Goal: Find specific page/section: Find specific page/section

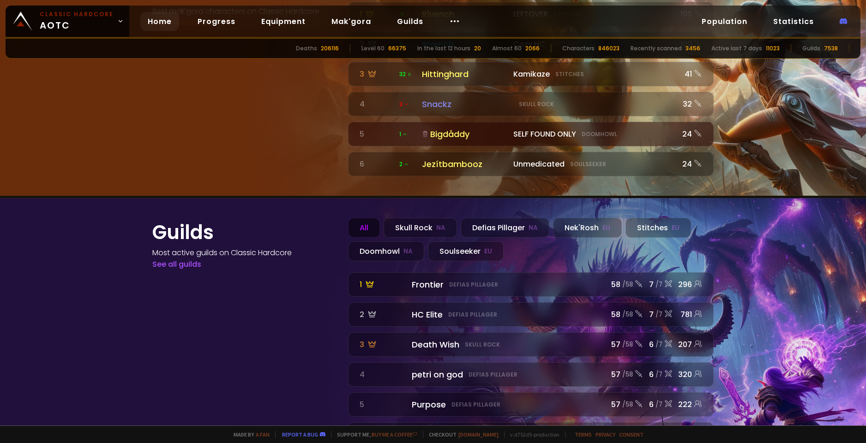
scroll to position [1017, 0]
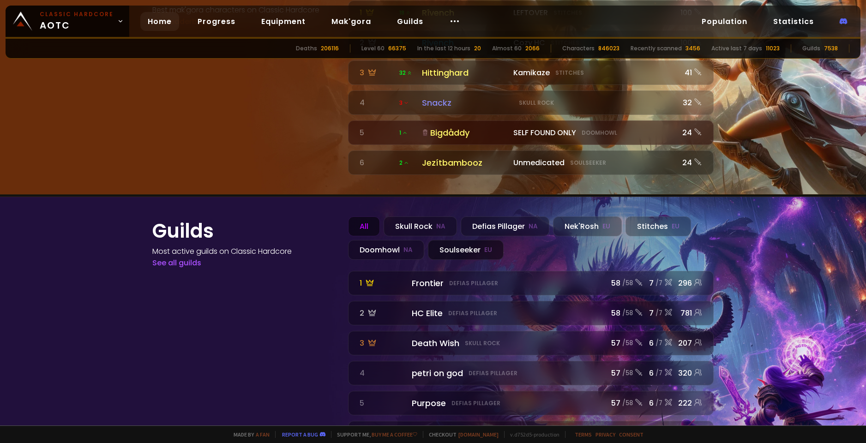
click at [456, 240] on div "Soulseeker EU" at bounding box center [466, 250] width 76 height 20
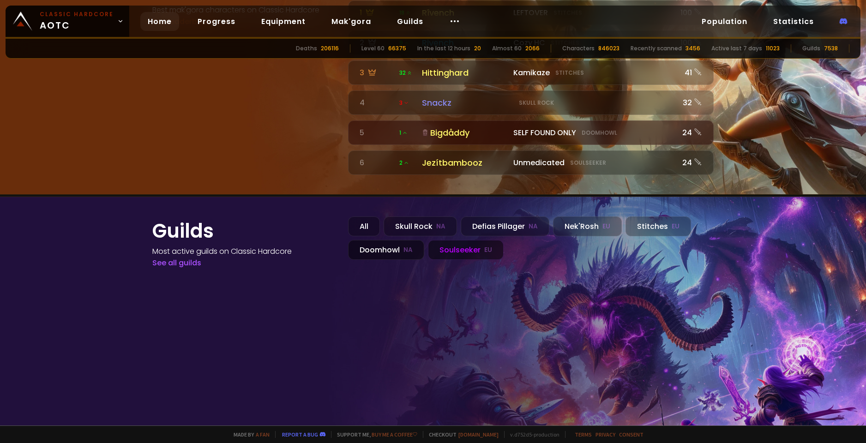
click at [398, 240] on div "Doomhowl NA" at bounding box center [386, 250] width 76 height 20
click at [400, 217] on div "Skull Rock NA" at bounding box center [420, 227] width 73 height 20
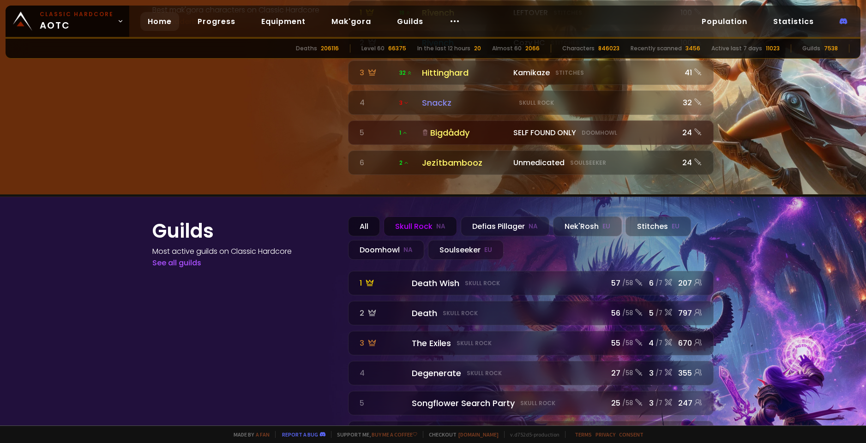
click at [358, 217] on div "All" at bounding box center [364, 227] width 32 height 20
click at [173, 258] on link "See all guilds" at bounding box center [176, 263] width 49 height 11
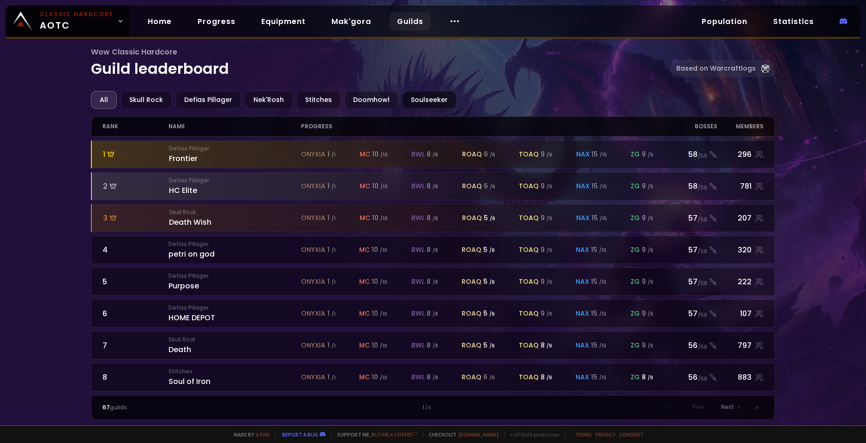
click at [410, 101] on div "Soulseeker" at bounding box center [429, 100] width 54 height 18
